Goal: Find specific page/section: Find specific page/section

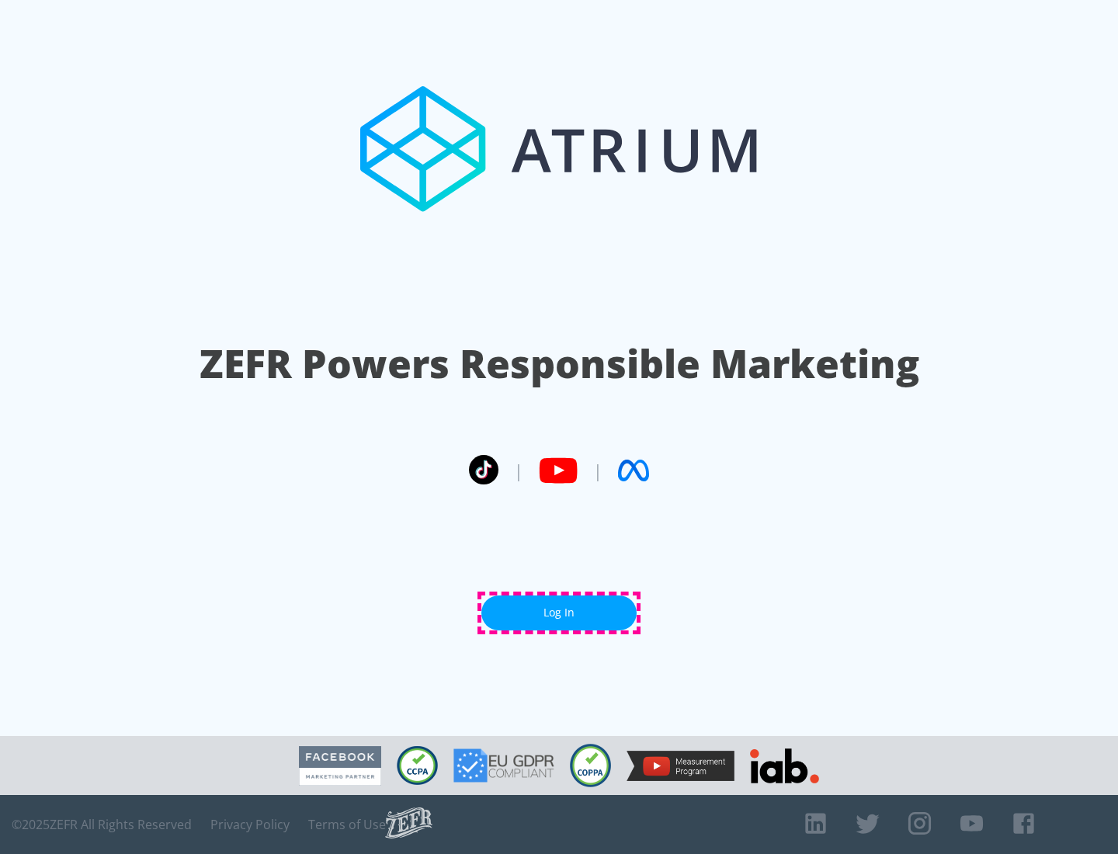
click at [559, 612] on link "Log In" at bounding box center [558, 612] width 155 height 35
